Goal: Task Accomplishment & Management: Manage account settings

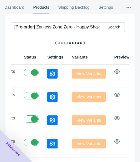
scroll to position [54, 0]
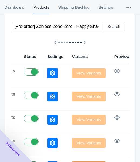
click at [50, 72] on icon "button" at bounding box center [52, 73] width 5 height 5
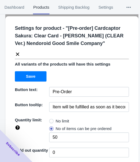
click at [51, 120] on span at bounding box center [51, 121] width 4 height 4
click at [51, 120] on input "No limit" at bounding box center [51, 120] width 0 height 0
radio input "true"
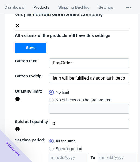
scroll to position [79, 0]
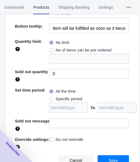
click at [63, 99] on span "Specific period" at bounding box center [69, 98] width 27 height 5
click at [51, 98] on input "Specific period" at bounding box center [51, 98] width 0 height 0
radio input "true"
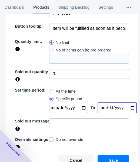
click at [126, 107] on input "date" at bounding box center [117, 108] width 39 height 10
type input "[DATE]"
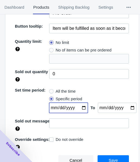
click at [83, 107] on input "date" at bounding box center [68, 108] width 39 height 10
type input "[DATE]"
click at [103, 159] on button "Save" at bounding box center [113, 160] width 31 height 10
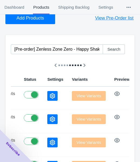
scroll to position [0, 0]
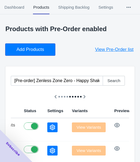
click at [34, 45] on button "Add Products" at bounding box center [30, 50] width 50 height 12
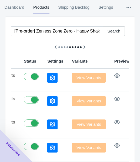
scroll to position [81, 0]
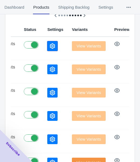
click at [50, 46] on icon "button" at bounding box center [52, 45] width 5 height 5
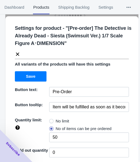
click at [51, 120] on span at bounding box center [51, 121] width 4 height 4
click at [51, 120] on input "No limit" at bounding box center [51, 120] width 0 height 0
radio input "true"
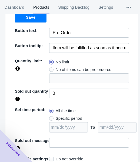
scroll to position [79, 0]
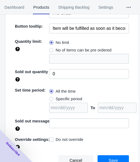
click at [57, 99] on span "Specific period" at bounding box center [69, 98] width 27 height 5
click at [51, 98] on input "Specific period" at bounding box center [51, 98] width 0 height 0
radio input "true"
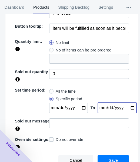
click at [127, 107] on input "date" at bounding box center [117, 108] width 39 height 10
type input "[DATE]"
click at [79, 107] on input "date" at bounding box center [68, 108] width 39 height 10
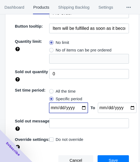
type input "[DATE]"
click at [107, 156] on button "Save" at bounding box center [113, 160] width 31 height 10
